Goal: Task Accomplishment & Management: Manage account settings

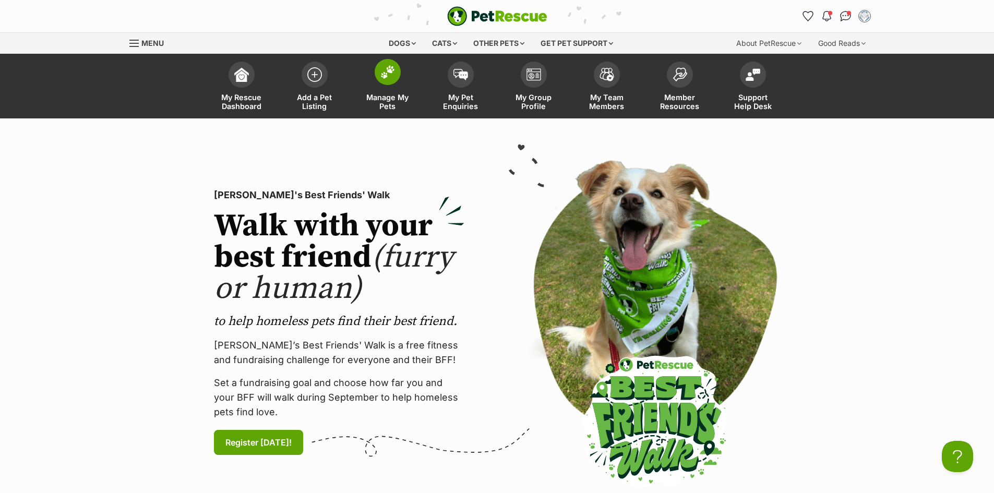
click at [388, 94] on span "Manage My Pets" at bounding box center [387, 102] width 47 height 18
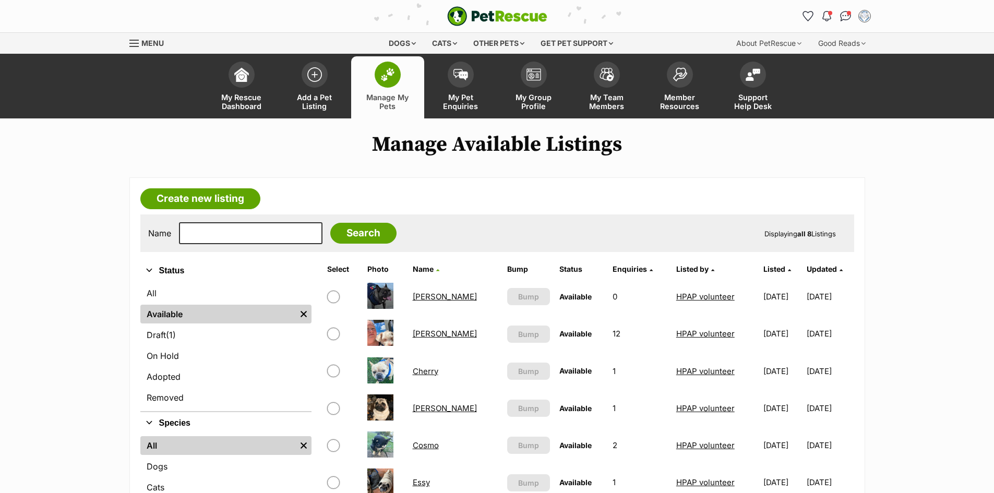
click at [428, 297] on link "[PERSON_NAME]" at bounding box center [445, 297] width 64 height 10
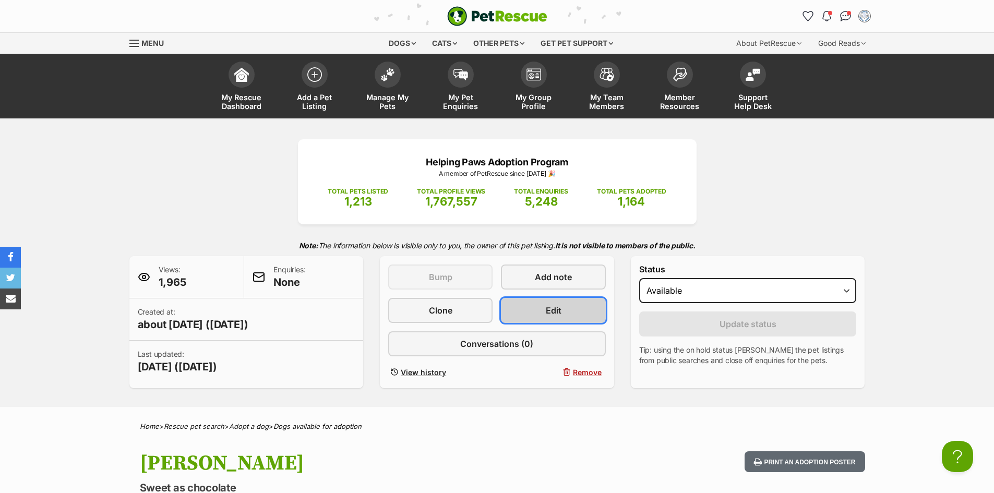
click at [551, 312] on span "Edit" at bounding box center [554, 310] width 16 height 13
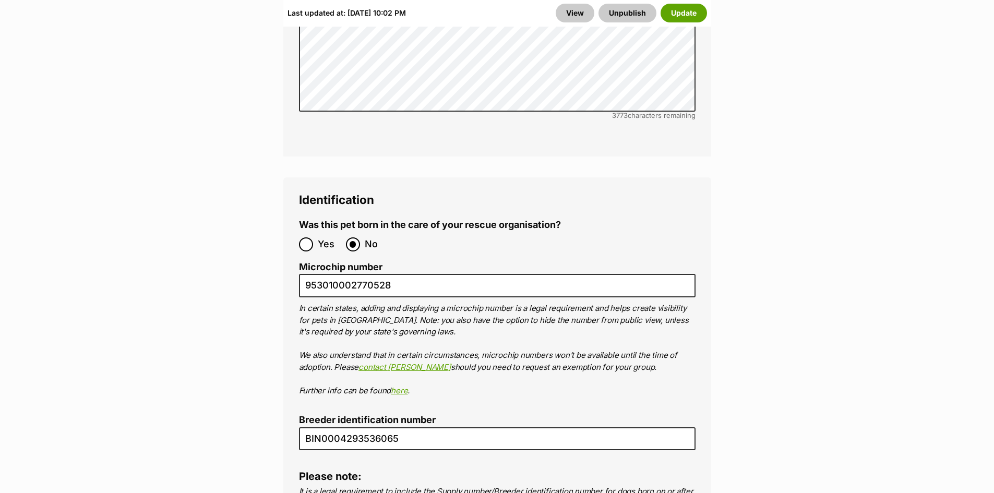
scroll to position [3547, 0]
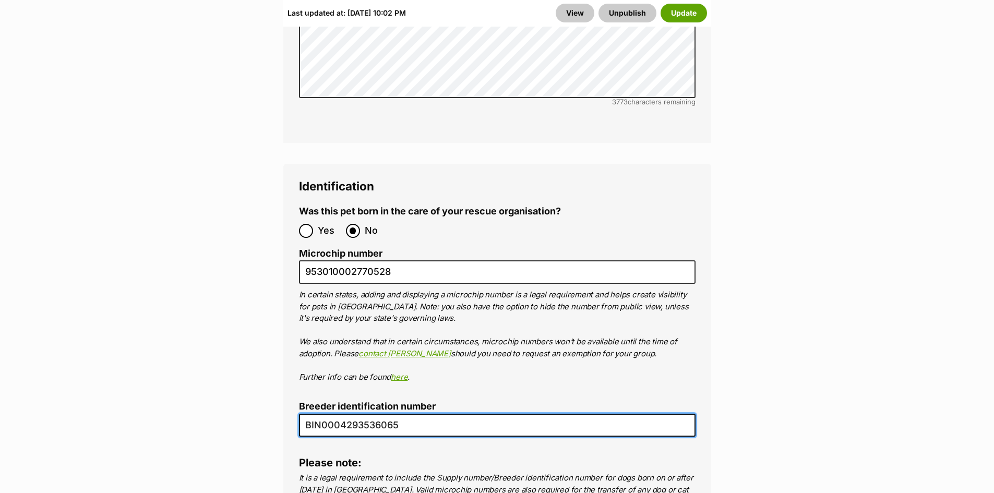
drag, startPoint x: 398, startPoint y: 352, endPoint x: 300, endPoint y: 346, distance: 97.7
click at [300, 414] on input "BIN0004293536065" at bounding box center [497, 425] width 396 height 23
